Goal: Find specific page/section: Find specific page/section

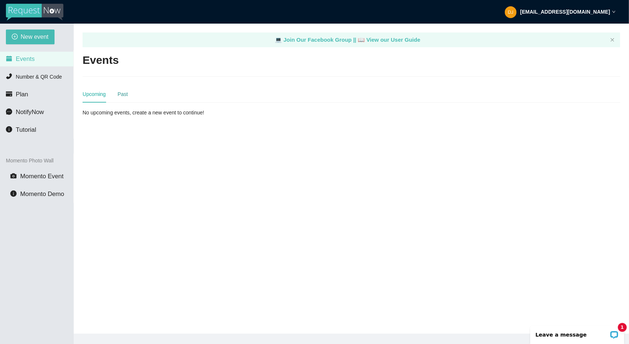
click at [118, 92] on div "Past" at bounding box center [123, 94] width 10 height 8
